Goal: Task Accomplishment & Management: Manage account settings

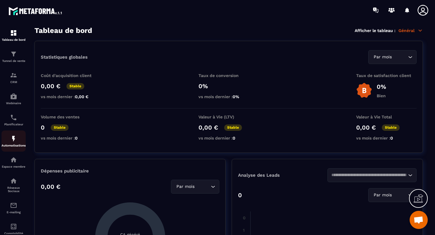
click at [15, 142] on img at bounding box center [13, 138] width 7 height 7
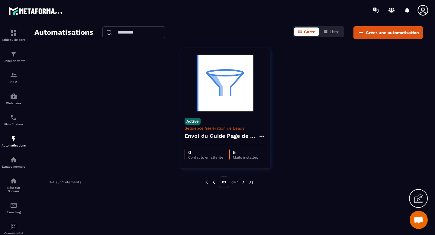
click at [280, 193] on div at bounding box center [418, 198] width 19 height 19
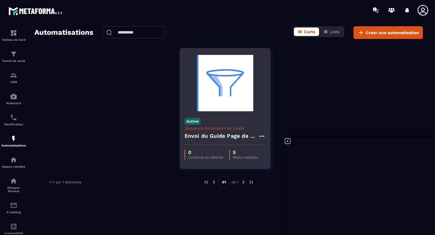
click at [212, 157] on p "Contacts en attente" at bounding box center [205, 157] width 35 height 4
click at [216, 154] on p "0" at bounding box center [205, 153] width 35 height 6
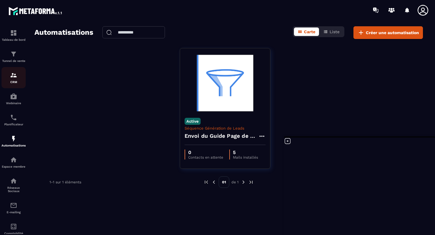
click at [16, 78] on img at bounding box center [13, 75] width 7 height 7
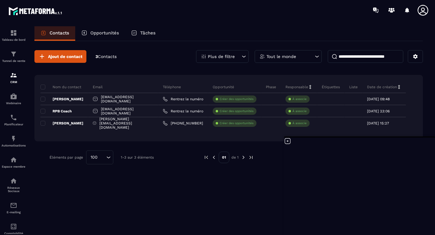
click at [148, 42] on div "Ajout de contact 3 Contacts Plus de filtre Tout le monde Nom du contact Email T…" at bounding box center [228, 107] width 389 height 132
click at [146, 36] on div "Tâches" at bounding box center [143, 33] width 37 height 15
click at [135, 32] on icon at bounding box center [134, 33] width 2 height 2
click at [105, 57] on span "Contacts" at bounding box center [107, 56] width 19 height 5
click at [280, 56] on button at bounding box center [415, 56] width 15 height 13
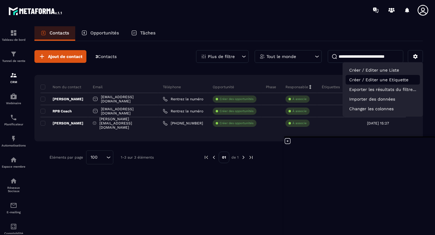
click at [280, 79] on p "Créer / Editer une Etiquette" at bounding box center [383, 80] width 74 height 10
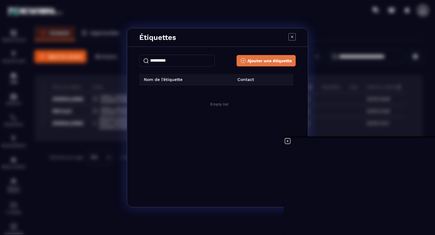
click at [264, 60] on span "Ajouter une étiquette" at bounding box center [270, 61] width 44 height 6
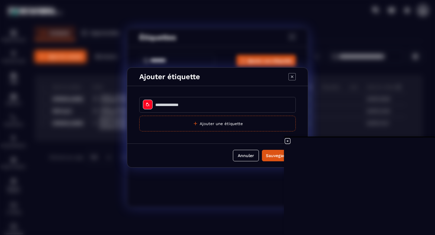
click at [156, 106] on input "Modal window" at bounding box center [217, 105] width 157 height 16
click at [150, 106] on div "Modal window" at bounding box center [148, 105] width 10 height 10
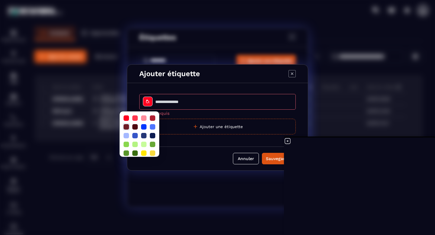
click at [127, 128] on div at bounding box center [126, 126] width 5 height 5
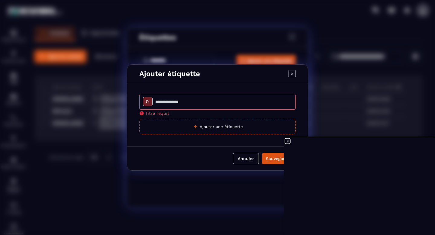
click at [175, 103] on input "Modal window" at bounding box center [217, 102] width 157 height 16
type input "*"
type input "**********"
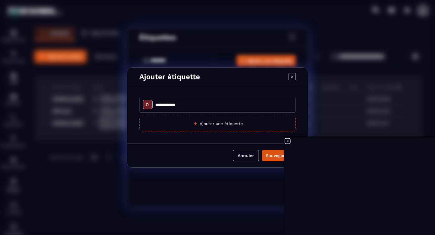
click at [280, 144] on icon at bounding box center [287, 141] width 7 height 7
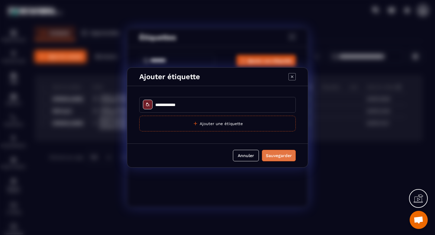
click at [277, 153] on div "Sauvegarder" at bounding box center [279, 156] width 26 height 6
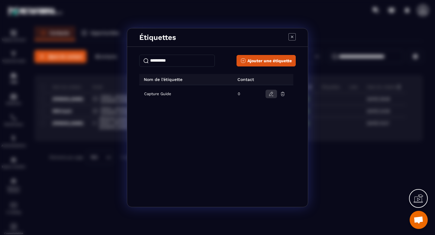
click at [268, 93] on button "Modal window" at bounding box center [271, 94] width 11 height 8
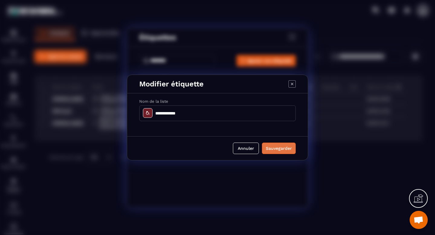
click at [276, 151] on div "Sauvegarder" at bounding box center [279, 148] width 26 height 6
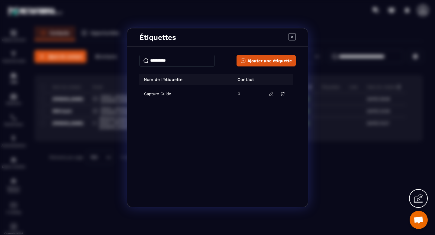
click at [276, 151] on div "Capture Guide 0" at bounding box center [217, 140] width 157 height 110
click at [280, 36] on icon "Modal window" at bounding box center [292, 36] width 7 height 7
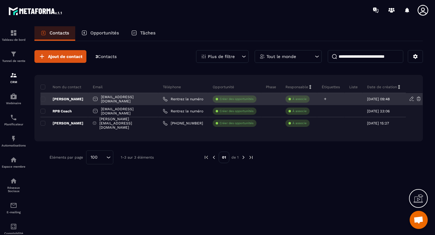
click at [280, 99] on icon at bounding box center [325, 99] width 4 height 4
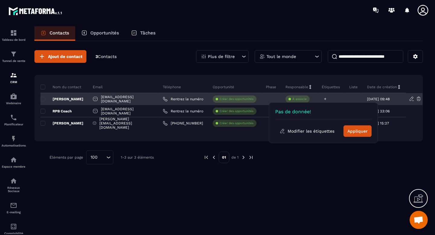
click at [280, 99] on icon at bounding box center [325, 99] width 4 height 4
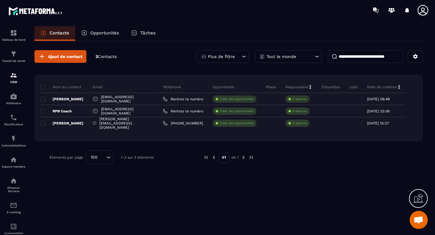
click at [100, 34] on p "Opportunités" at bounding box center [104, 32] width 29 height 5
click at [107, 30] on div "Opportunités" at bounding box center [100, 33] width 50 height 15
click at [139, 34] on div "Tâches" at bounding box center [143, 33] width 37 height 15
click at [242, 57] on icon at bounding box center [244, 56] width 6 height 6
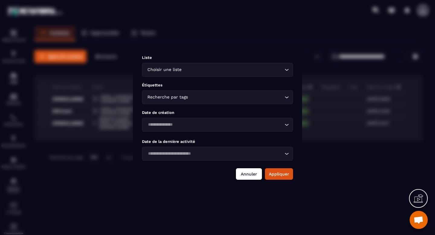
click at [252, 172] on button "Annuler" at bounding box center [249, 173] width 26 height 11
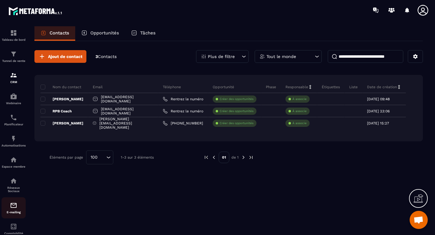
scroll to position [39, 0]
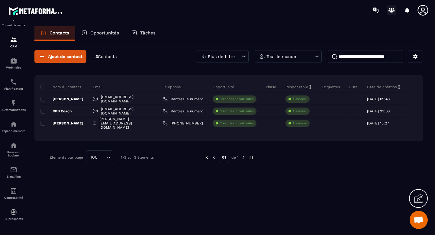
click at [280, 7] on icon at bounding box center [392, 10] width 10 height 10
